Goal: Task Accomplishment & Management: Use online tool/utility

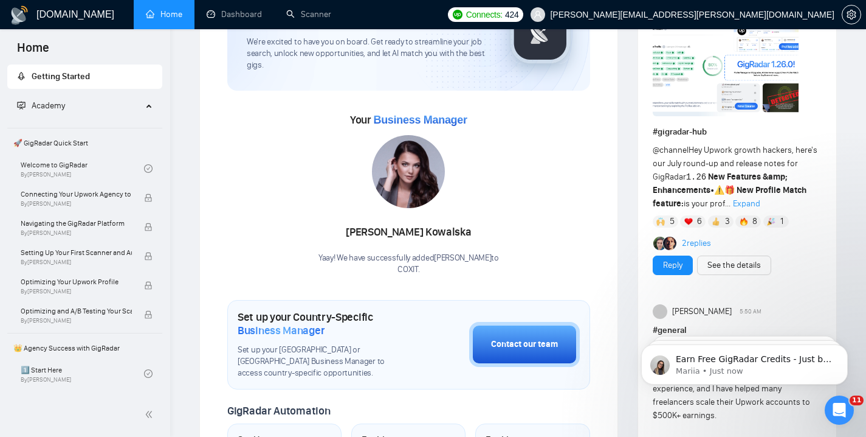
scroll to position [147, 0]
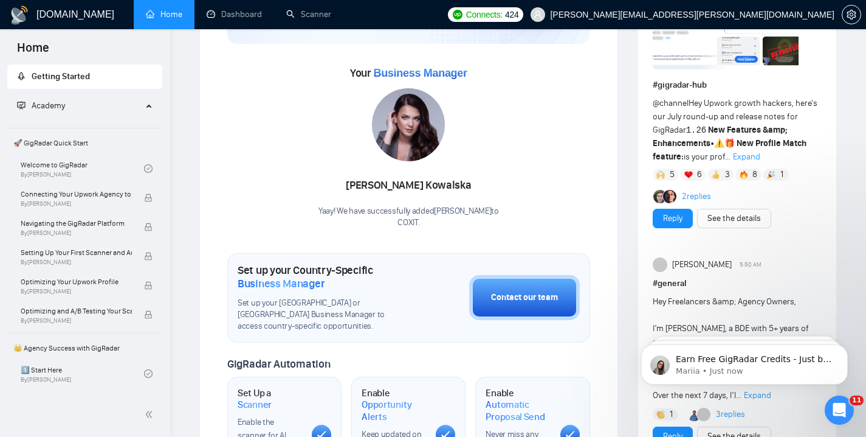
click at [739, 156] on span "Expand" at bounding box center [746, 156] width 27 height 10
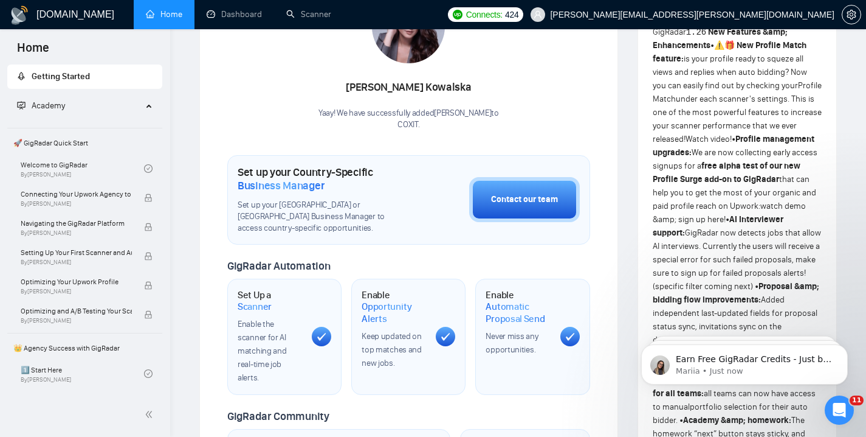
scroll to position [243, 0]
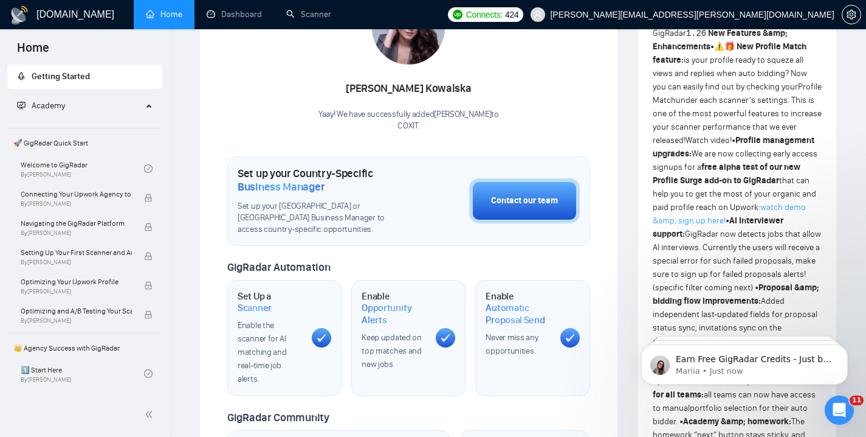
click at [700, 221] on link "watch demo &amp; sign up here!" at bounding box center [729, 214] width 153 height 24
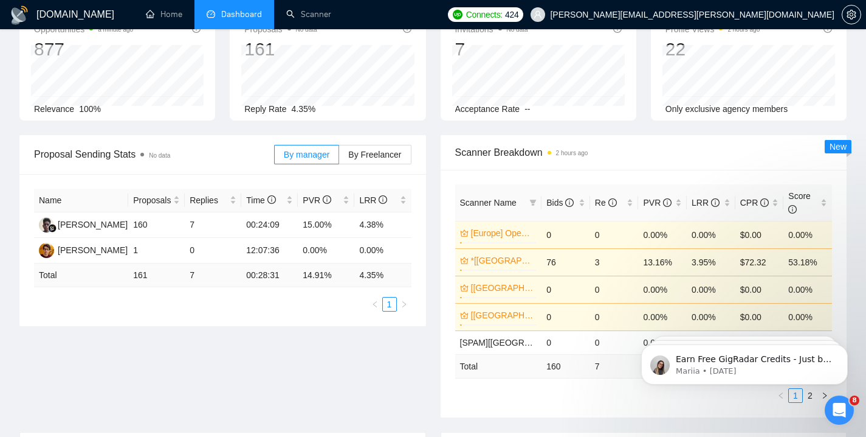
click at [631, 196] on div "Re" at bounding box center [614, 202] width 39 height 13
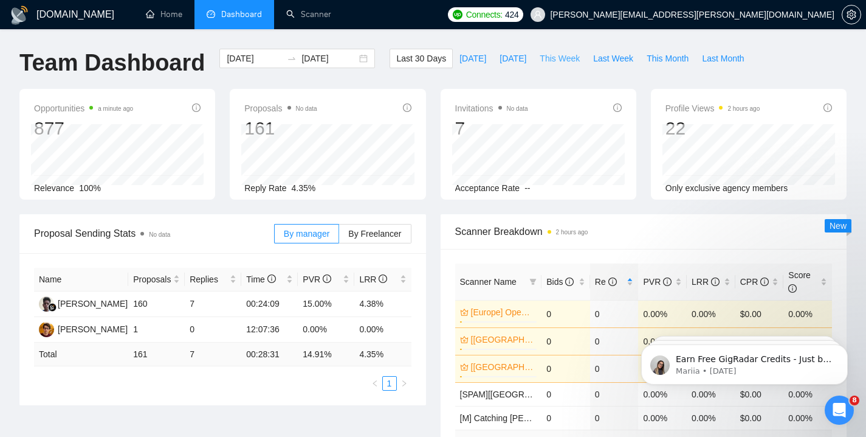
click at [568, 55] on span "This Week" at bounding box center [560, 58] width 40 height 13
type input "[DATE]"
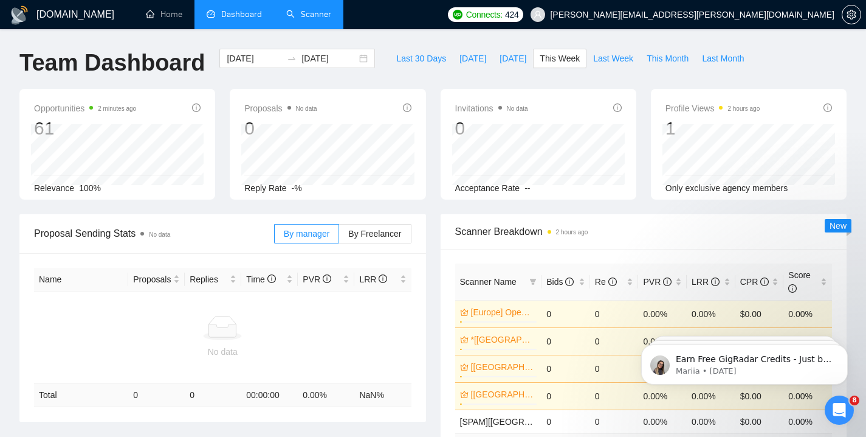
click at [326, 19] on link "Scanner" at bounding box center [308, 14] width 45 height 10
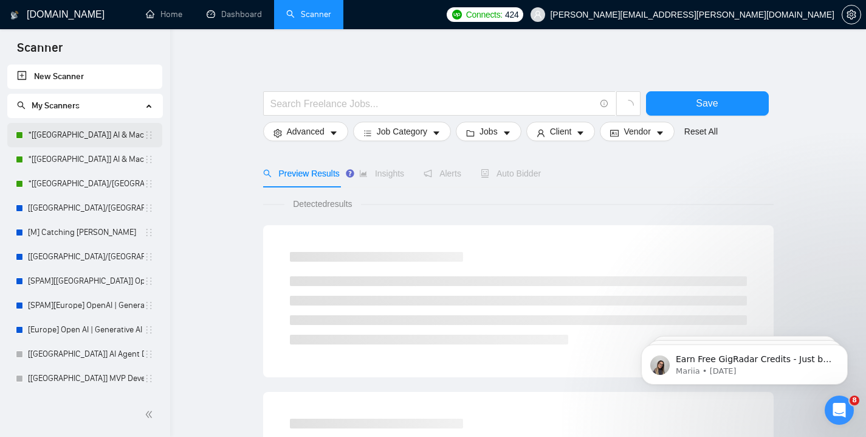
click at [88, 140] on link "*[[GEOGRAPHIC_DATA]] AI & Machine Learning Software" at bounding box center [86, 135] width 116 height 24
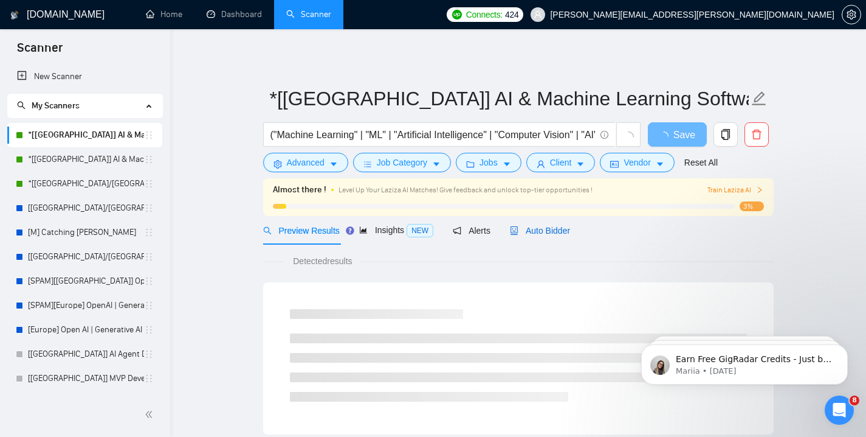
click at [545, 226] on span "Auto Bidder" at bounding box center [540, 231] width 60 height 10
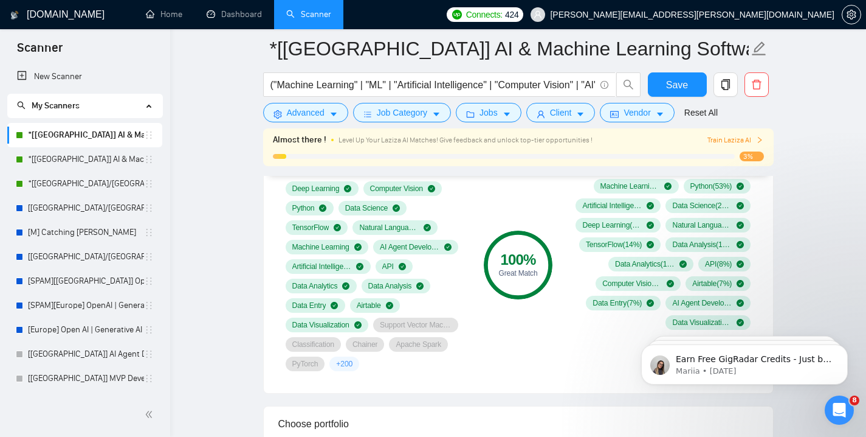
scroll to position [879, 0]
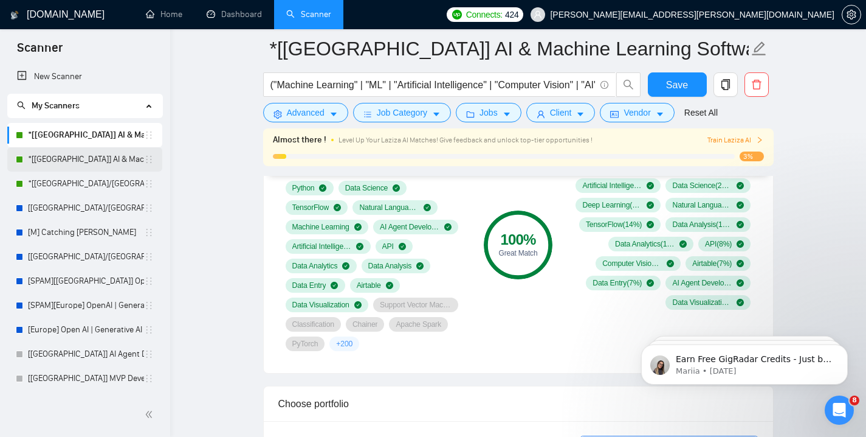
click at [107, 162] on link "*[[GEOGRAPHIC_DATA]] AI & Machine Learning Software" at bounding box center [86, 159] width 116 height 24
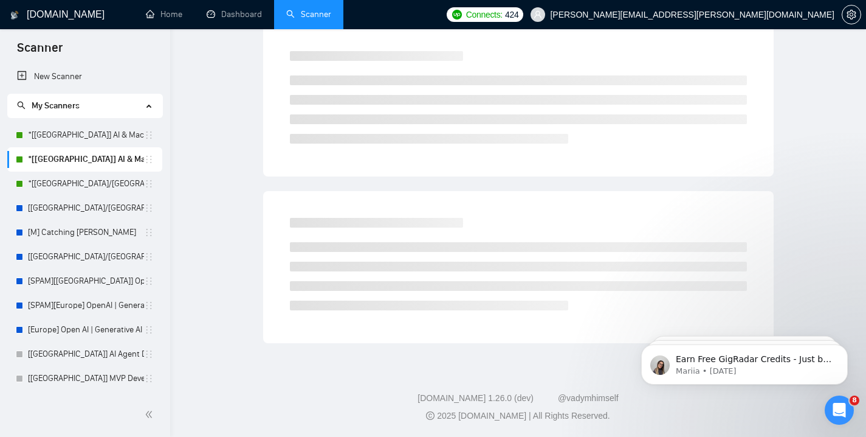
scroll to position [45, 0]
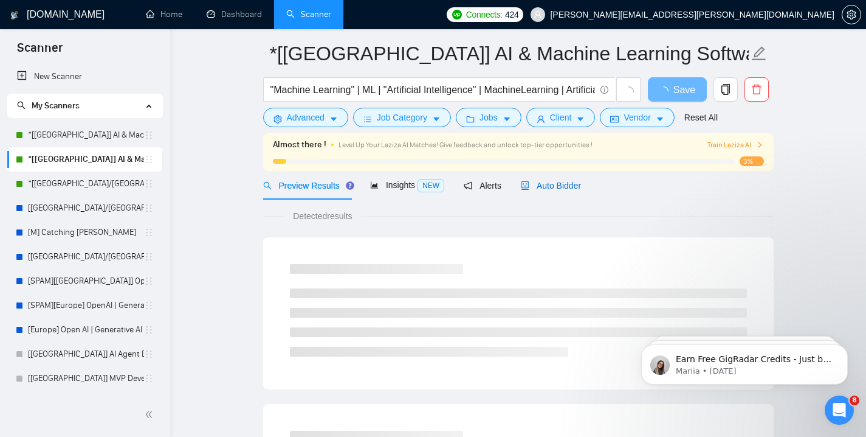
click at [561, 185] on span "Auto Bidder" at bounding box center [551, 186] width 60 height 10
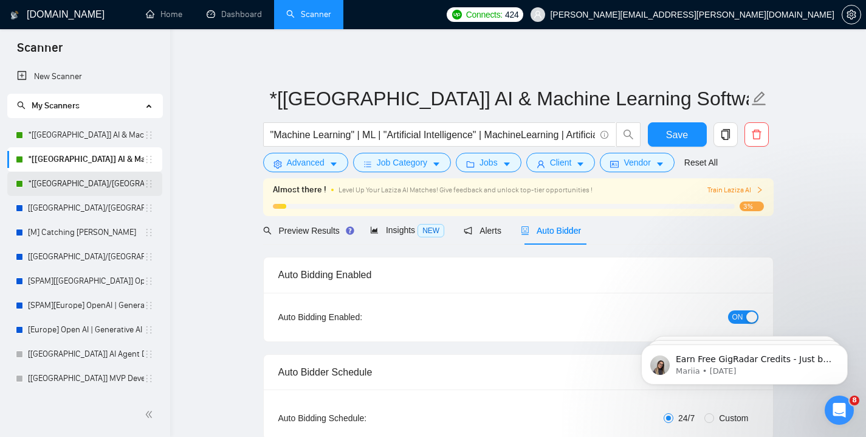
click at [118, 176] on link "*[[GEOGRAPHIC_DATA]/[GEOGRAPHIC_DATA]] AI Agent Development" at bounding box center [86, 183] width 116 height 24
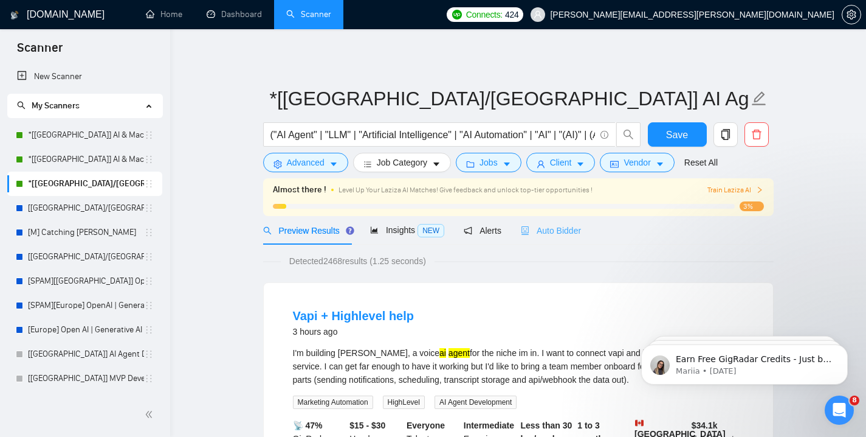
click at [551, 238] on div "Auto Bidder" at bounding box center [551, 230] width 60 height 29
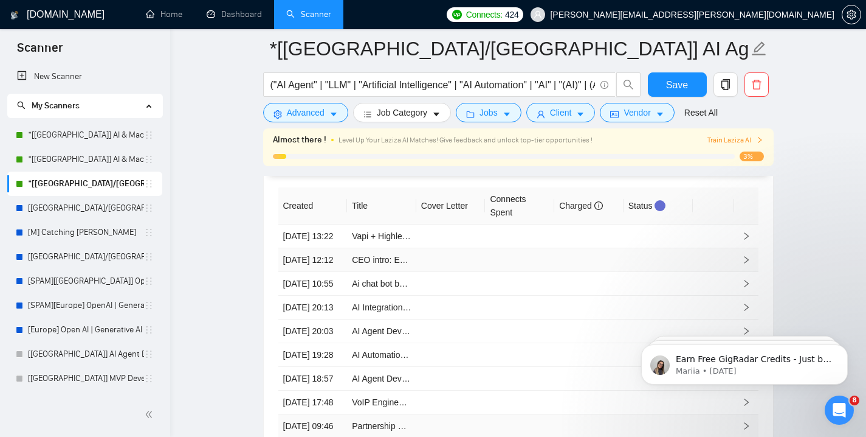
scroll to position [2945, 0]
